Goal: Task Accomplishment & Management: Use online tool/utility

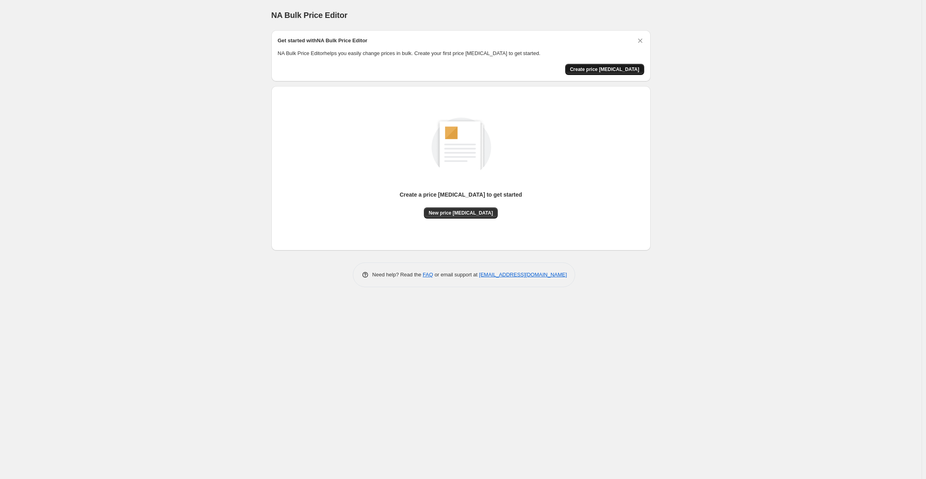
click at [613, 69] on span "Create price [MEDICAL_DATA]" at bounding box center [604, 69] width 69 height 6
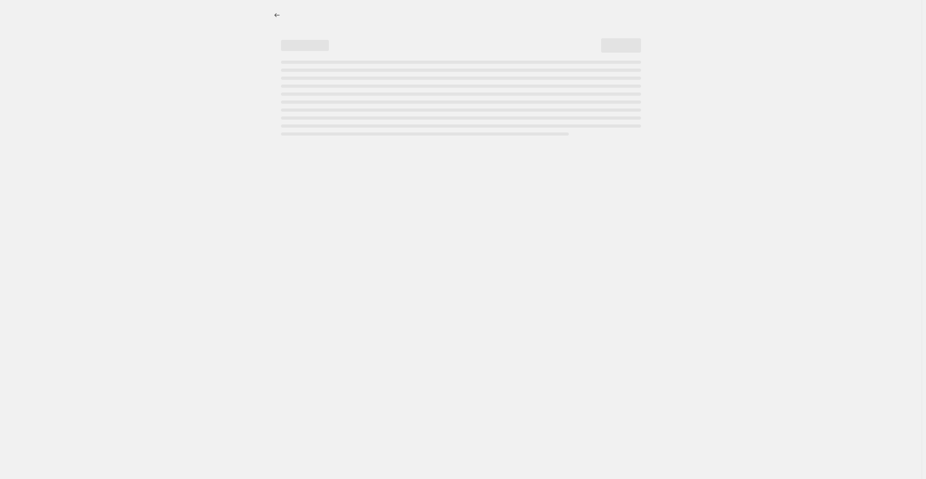
select select "percentage"
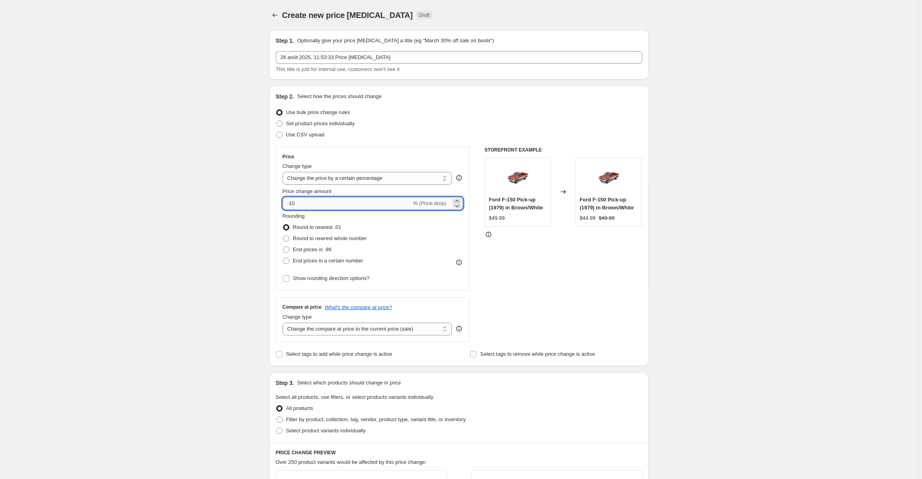
click at [310, 206] on input "-10" at bounding box center [346, 203] width 129 height 13
click at [310, 205] on input "-10" at bounding box center [346, 203] width 129 height 13
type input "-1"
click at [673, 226] on div "Create new price [MEDICAL_DATA]. This page is ready Create new price [MEDICAL_D…" at bounding box center [458, 400] width 917 height 800
click at [294, 203] on input "-85" at bounding box center [346, 203] width 129 height 13
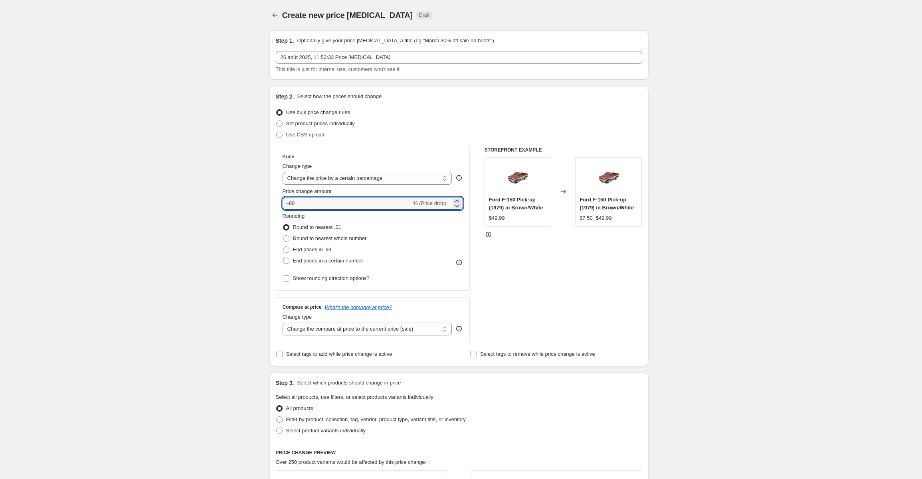
type input "-80"
click at [805, 180] on div "Create new price [MEDICAL_DATA]. This page is ready Create new price [MEDICAL_D…" at bounding box center [458, 400] width 917 height 800
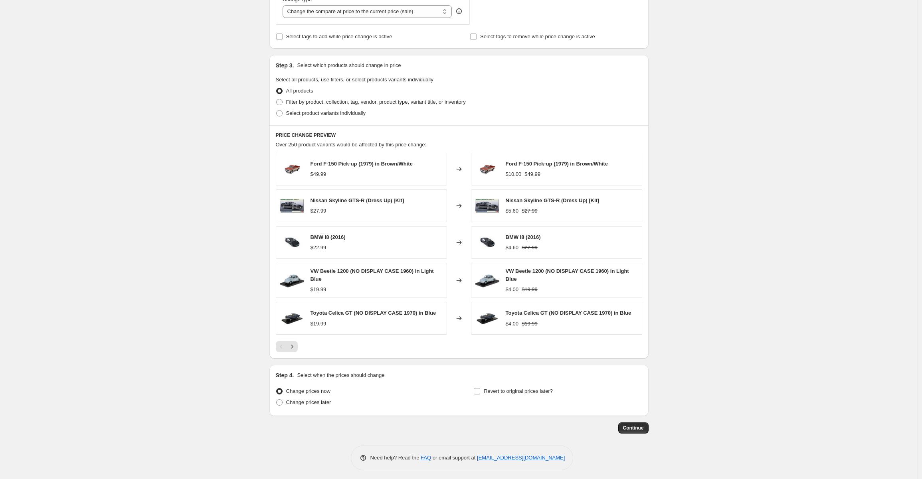
scroll to position [319, 0]
click at [639, 427] on span "Continue" at bounding box center [633, 426] width 21 height 6
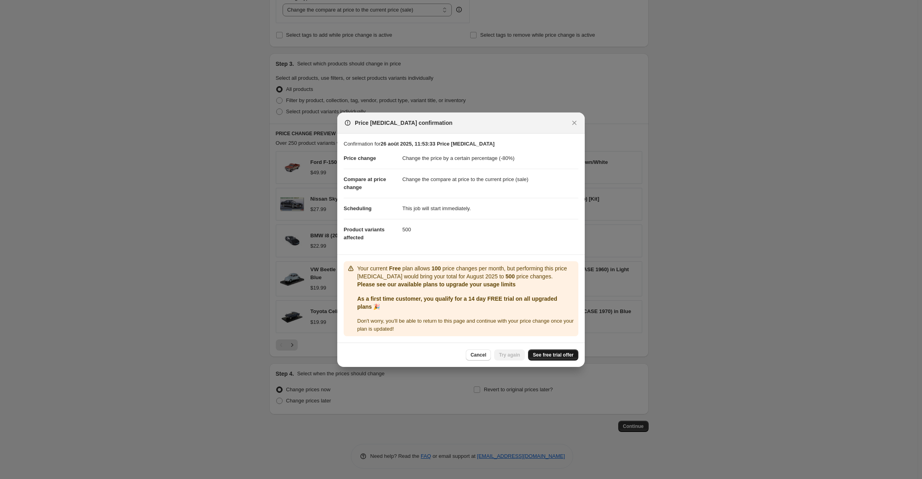
click at [549, 354] on span "See free trial offer" at bounding box center [553, 355] width 41 height 6
